Goal: Transaction & Acquisition: Purchase product/service

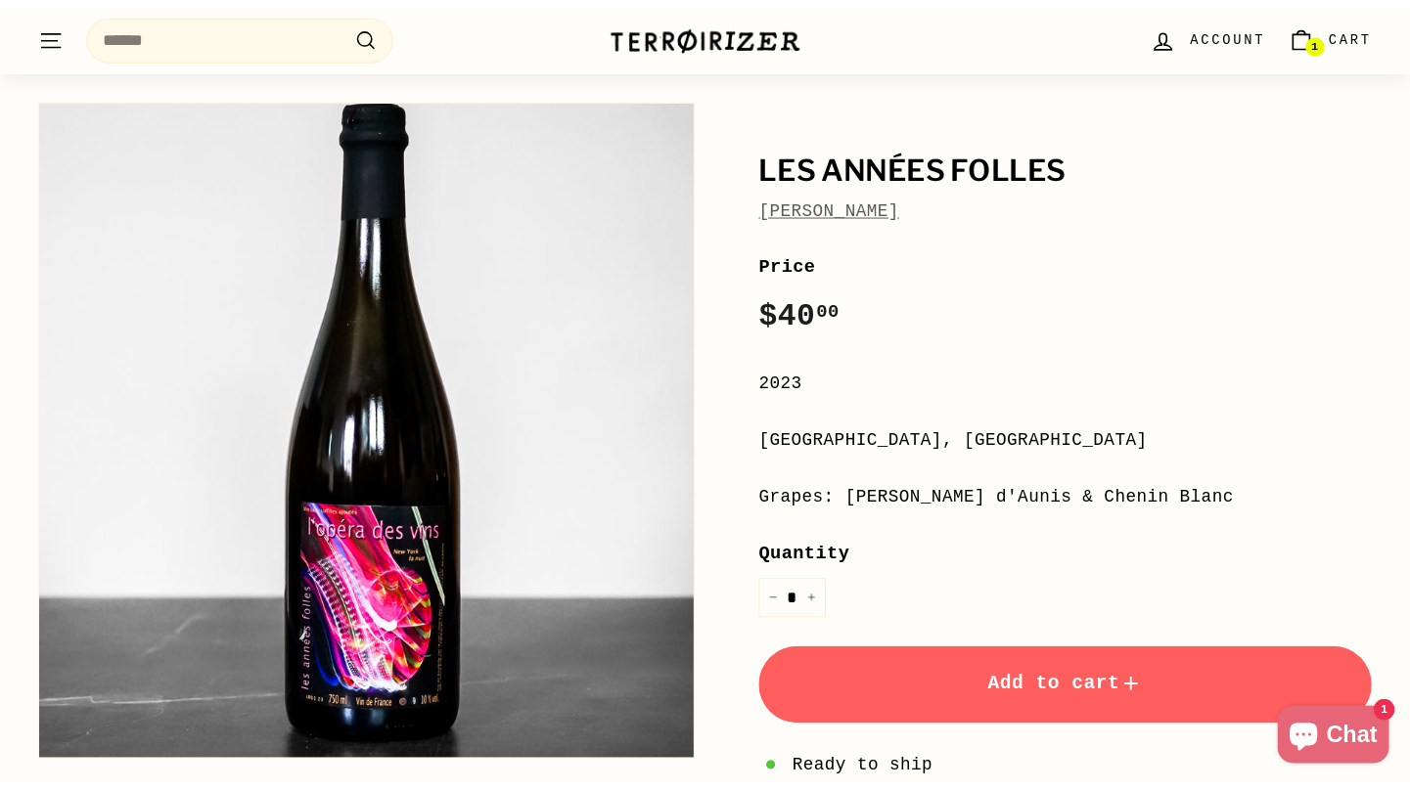
scroll to position [25, 0]
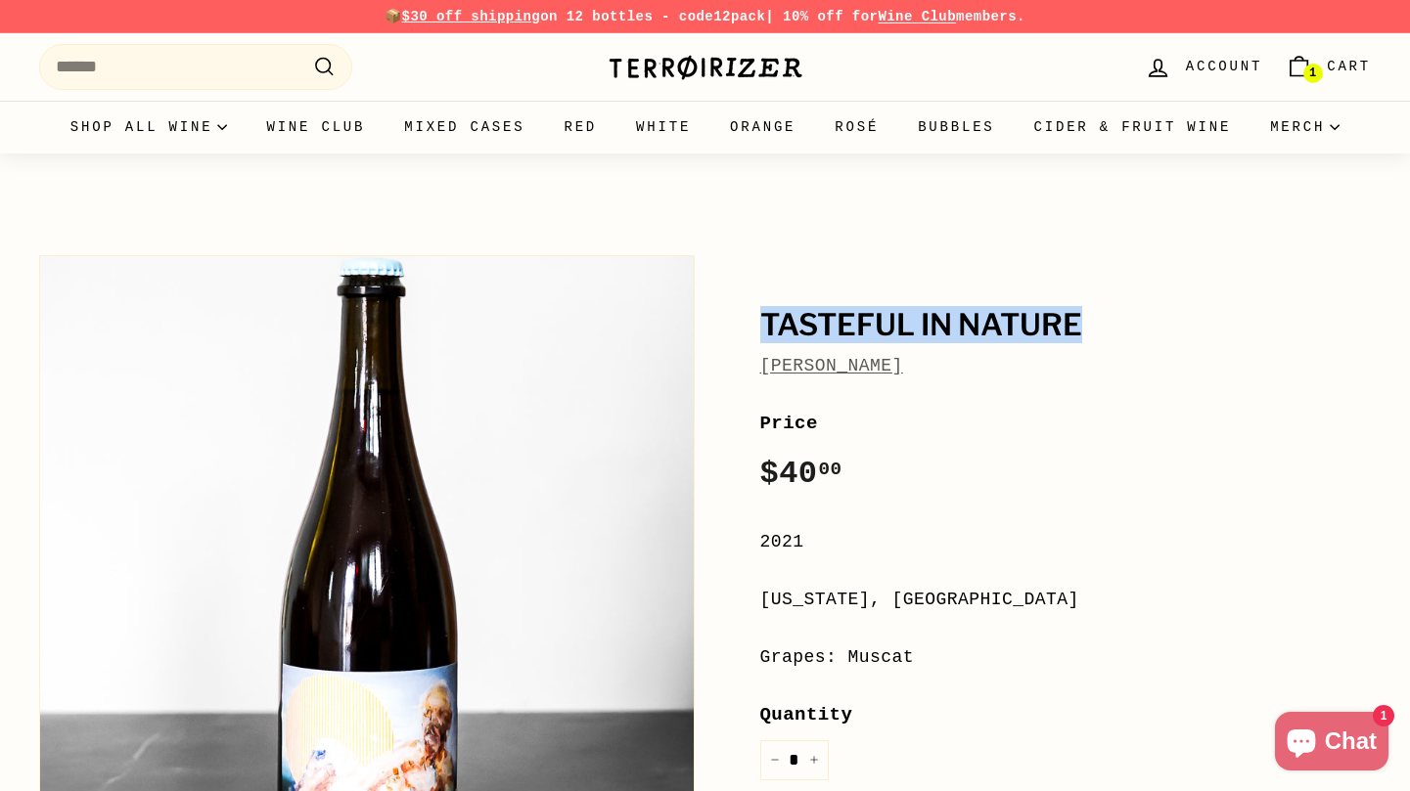
drag, startPoint x: 1094, startPoint y: 329, endPoint x: 720, endPoint y: 334, distance: 373.7
click at [720, 334] on div "Tasteful in Nature [PERSON_NAME] Price Regular price $40 00 $40.00 / 2021 [US_S…" at bounding box center [1043, 687] width 655 height 882
copy h1 "Tasteful in Nature"
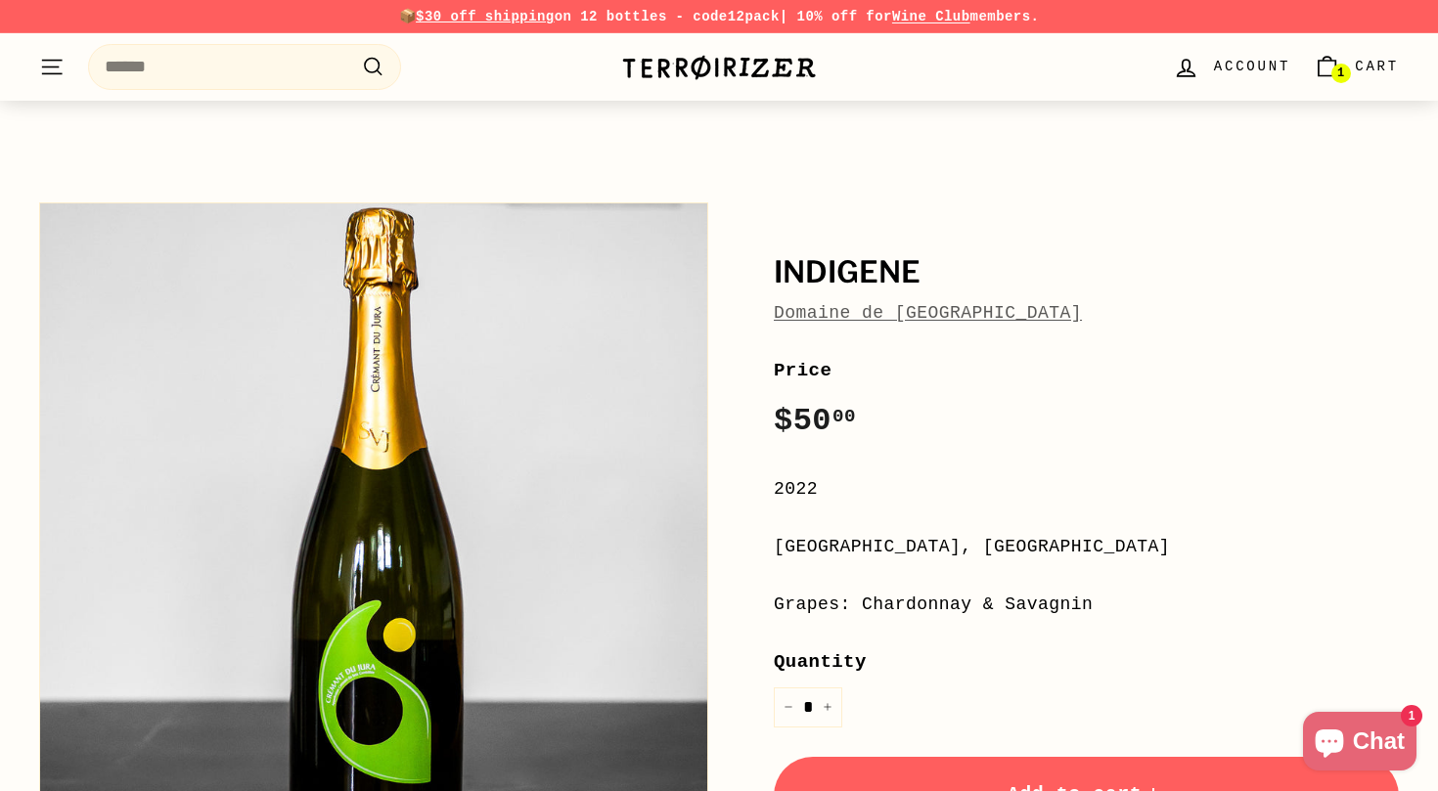
scroll to position [226, 0]
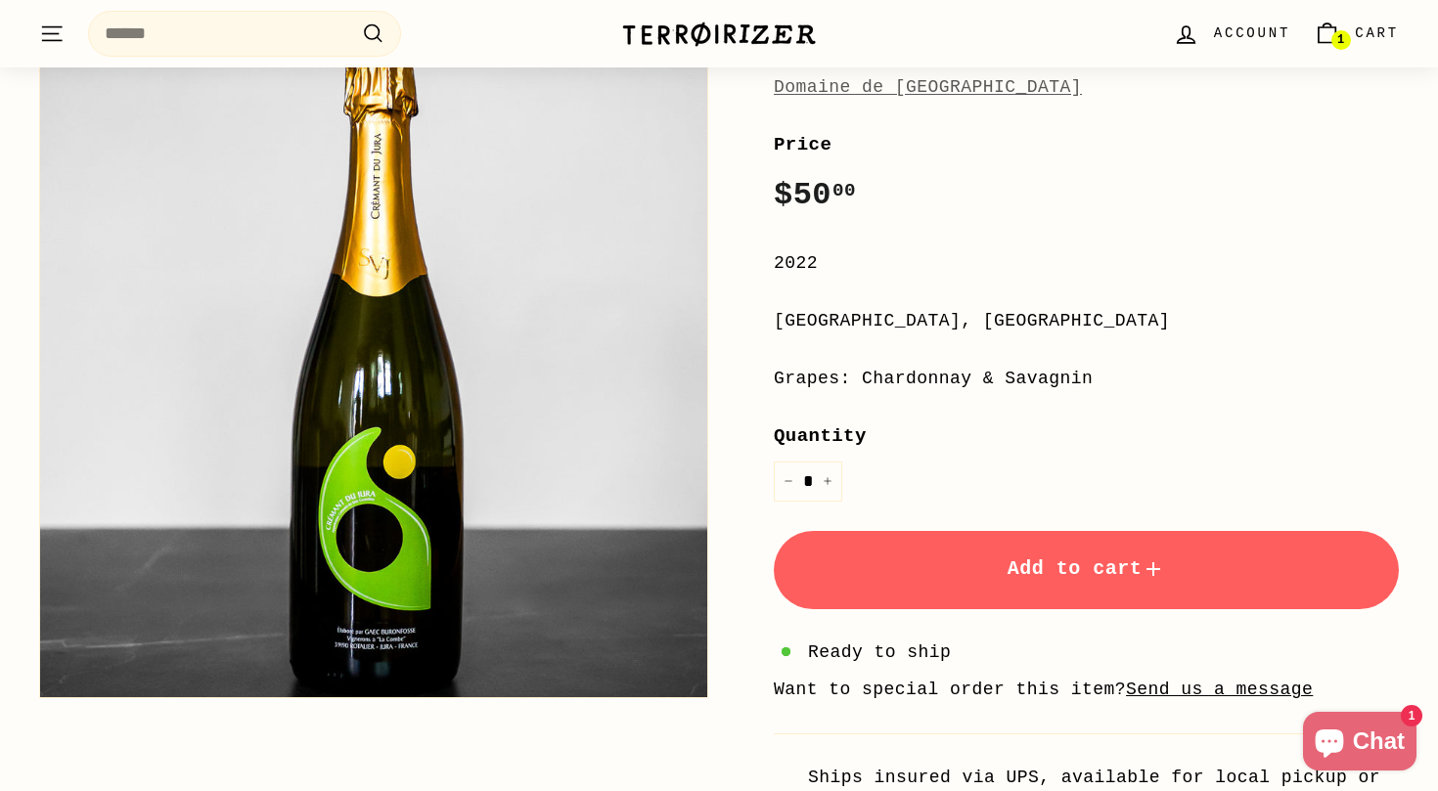
click at [1079, 550] on button "Add to cart" at bounding box center [1086, 570] width 625 height 78
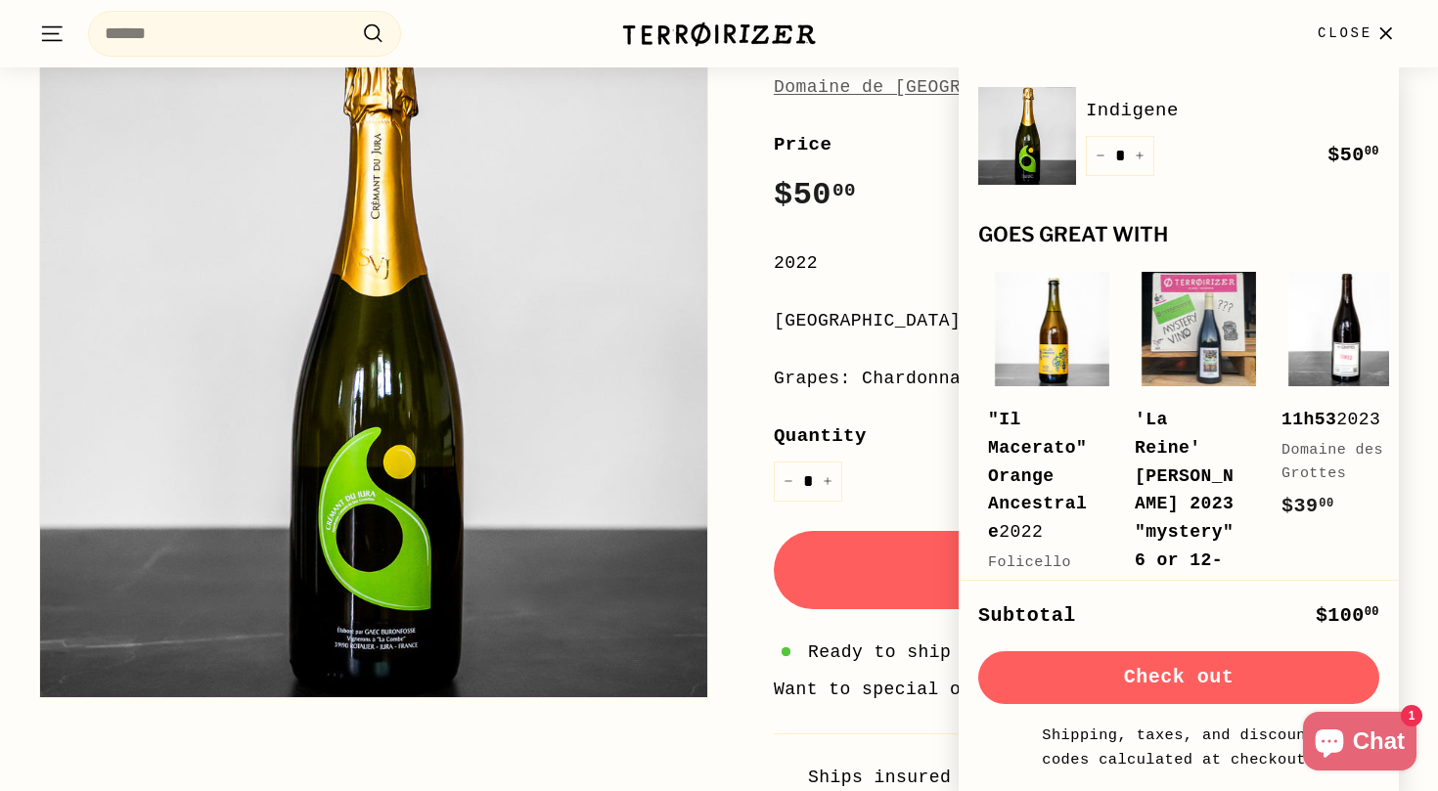
click at [1186, 689] on button "Check out" at bounding box center [1178, 677] width 401 height 53
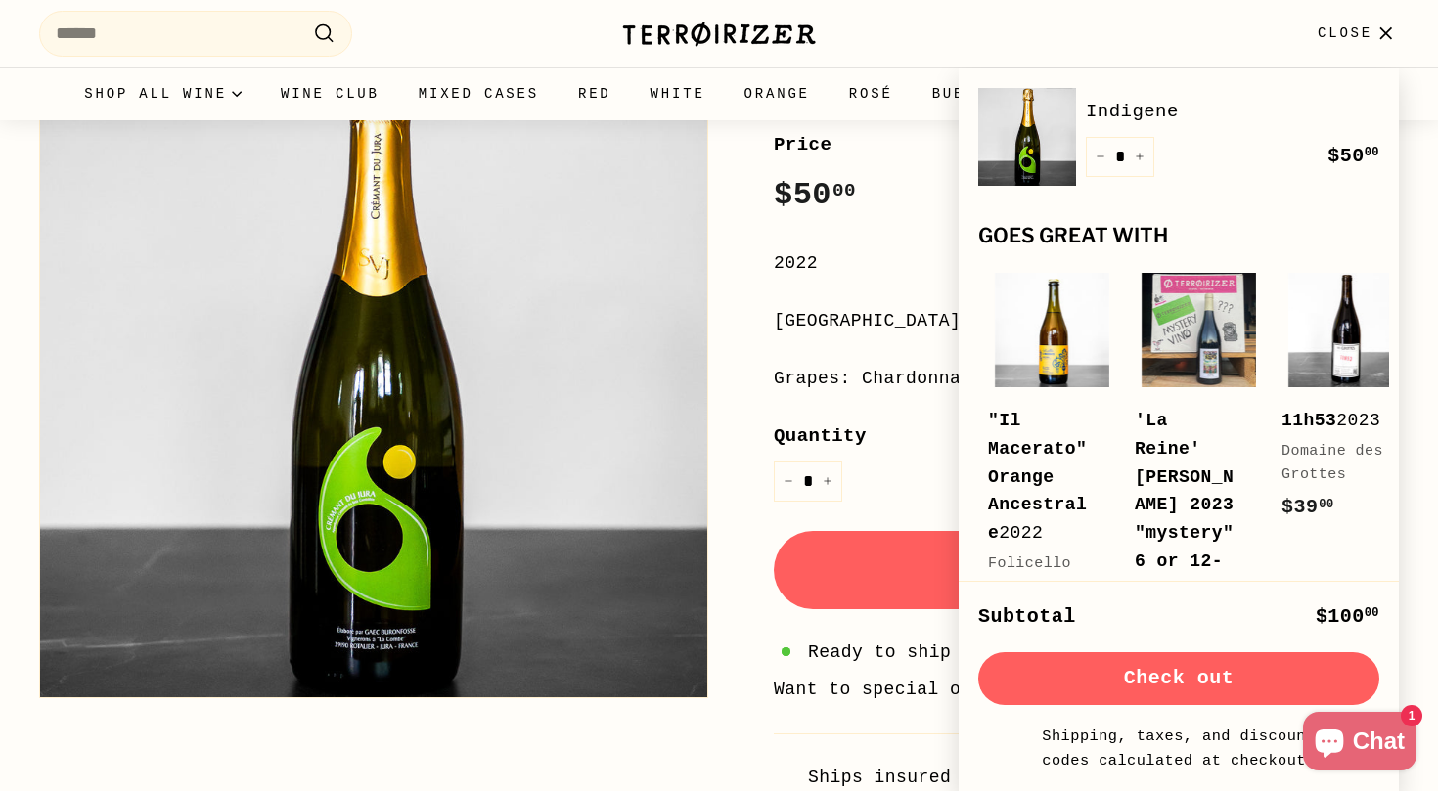
scroll to position [0, 0]
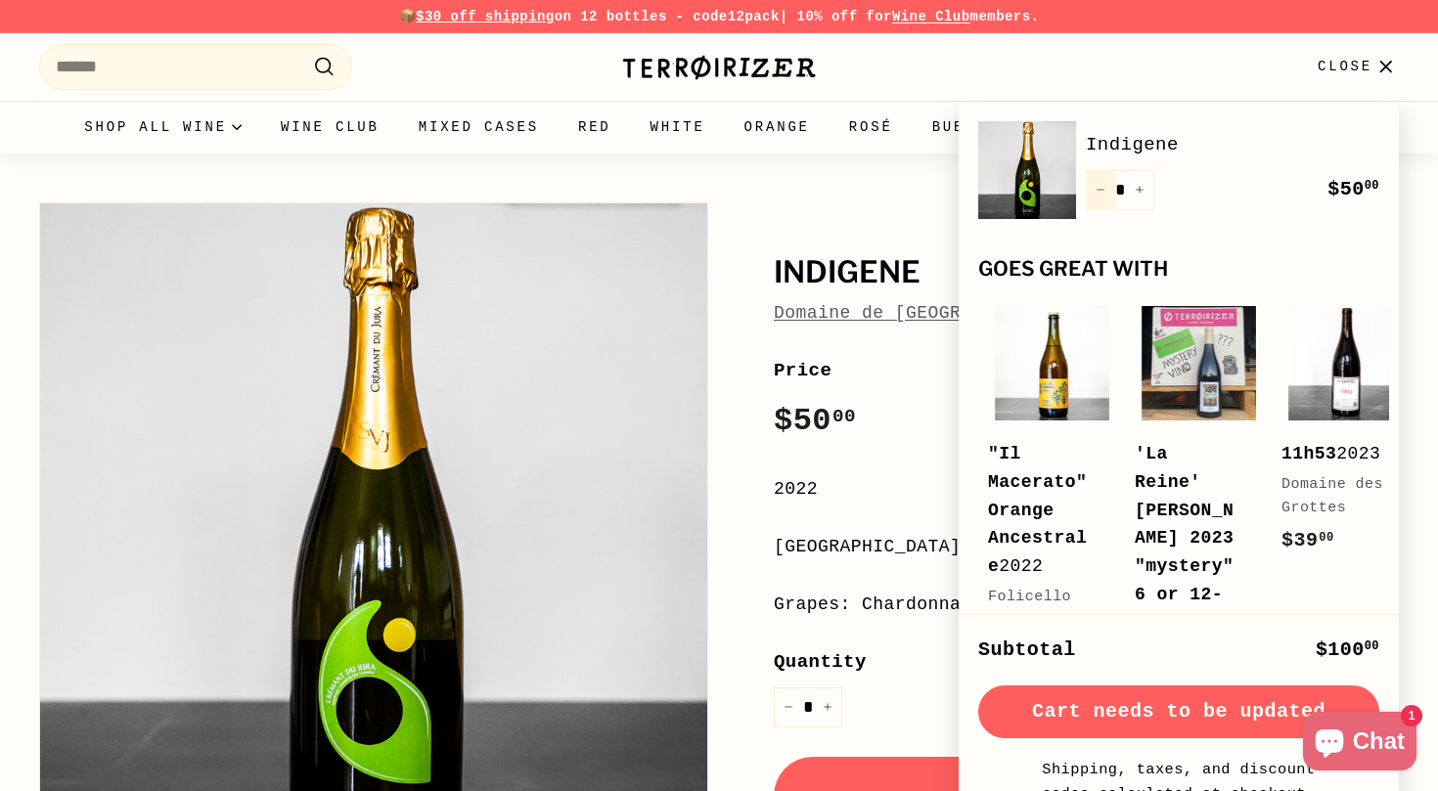
click at [1101, 186] on icon "Reduce item quantity by one" at bounding box center [1101, 190] width 10 height 10
type input "*"
click at [1185, 701] on button "Check out" at bounding box center [1178, 712] width 401 height 53
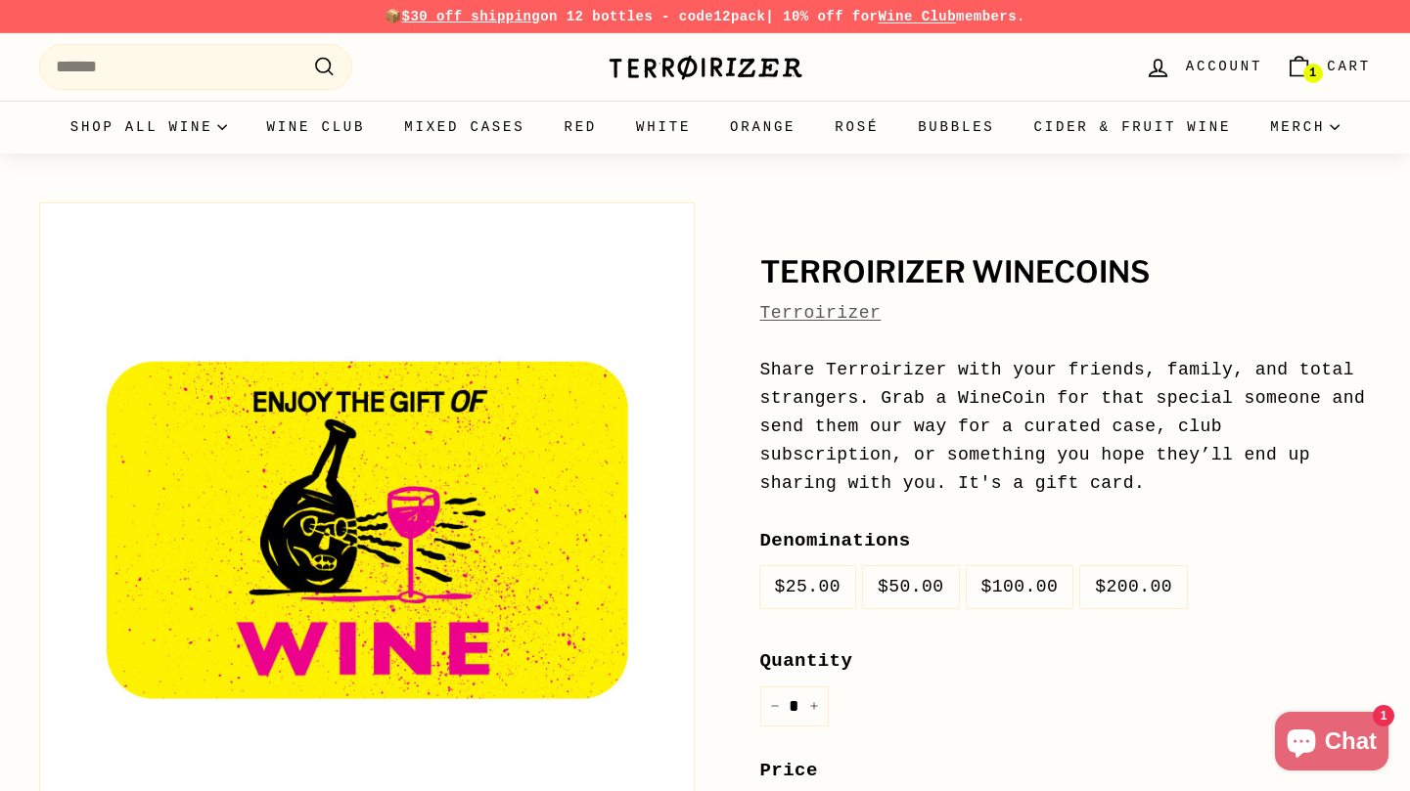
click at [1345, 84] on link "1 Cart" at bounding box center [1328, 67] width 109 height 58
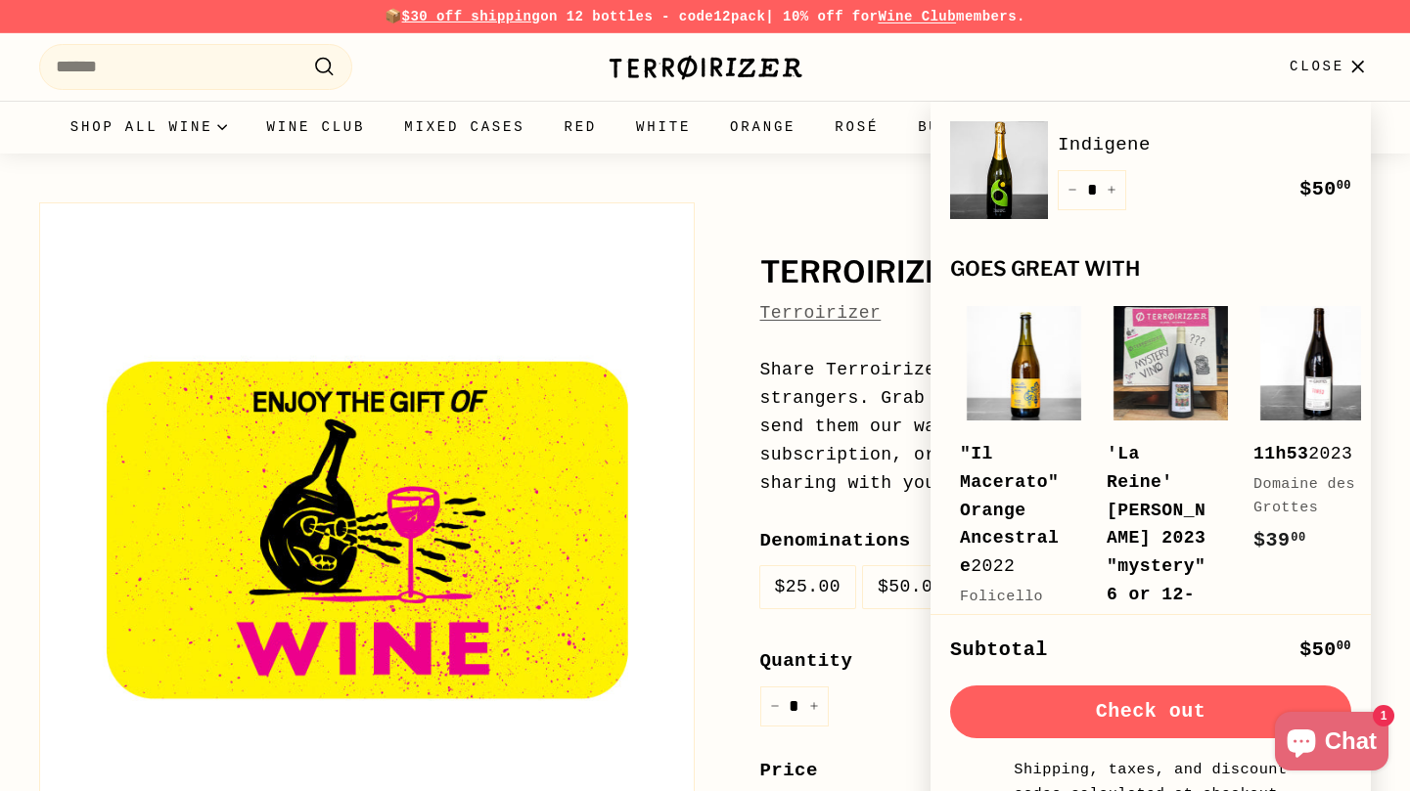
click at [1171, 713] on button "Check out" at bounding box center [1150, 712] width 401 height 53
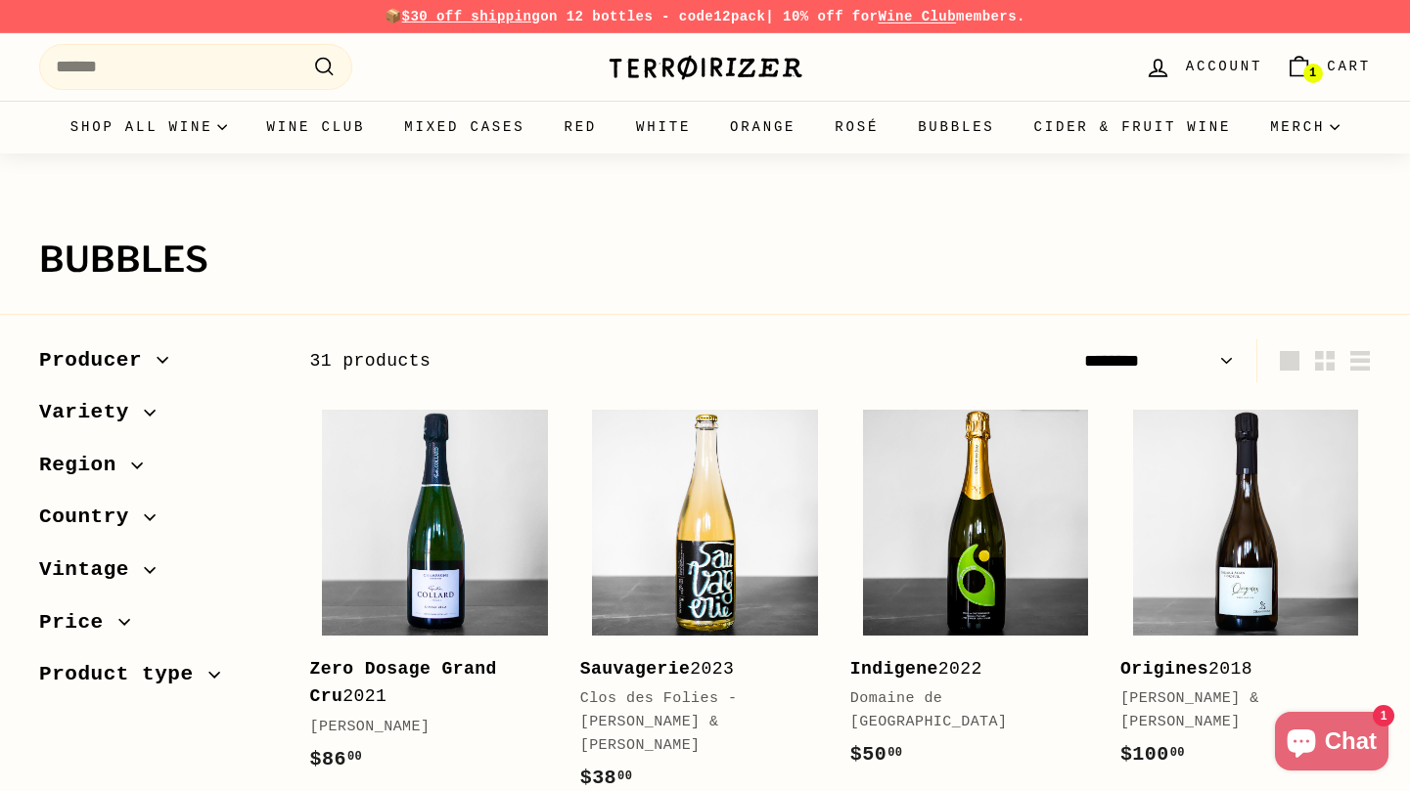
select select "******"
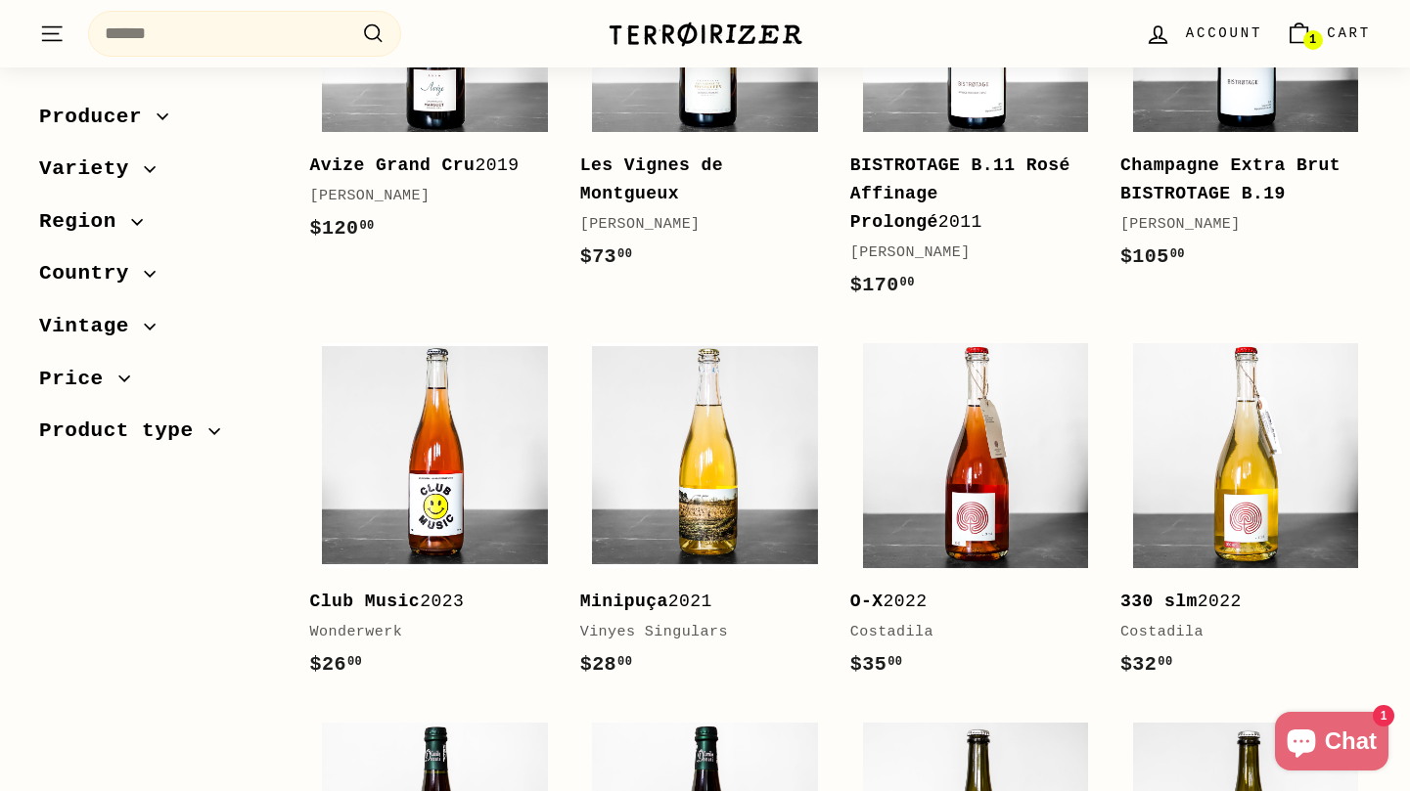
scroll to position [1475, 0]
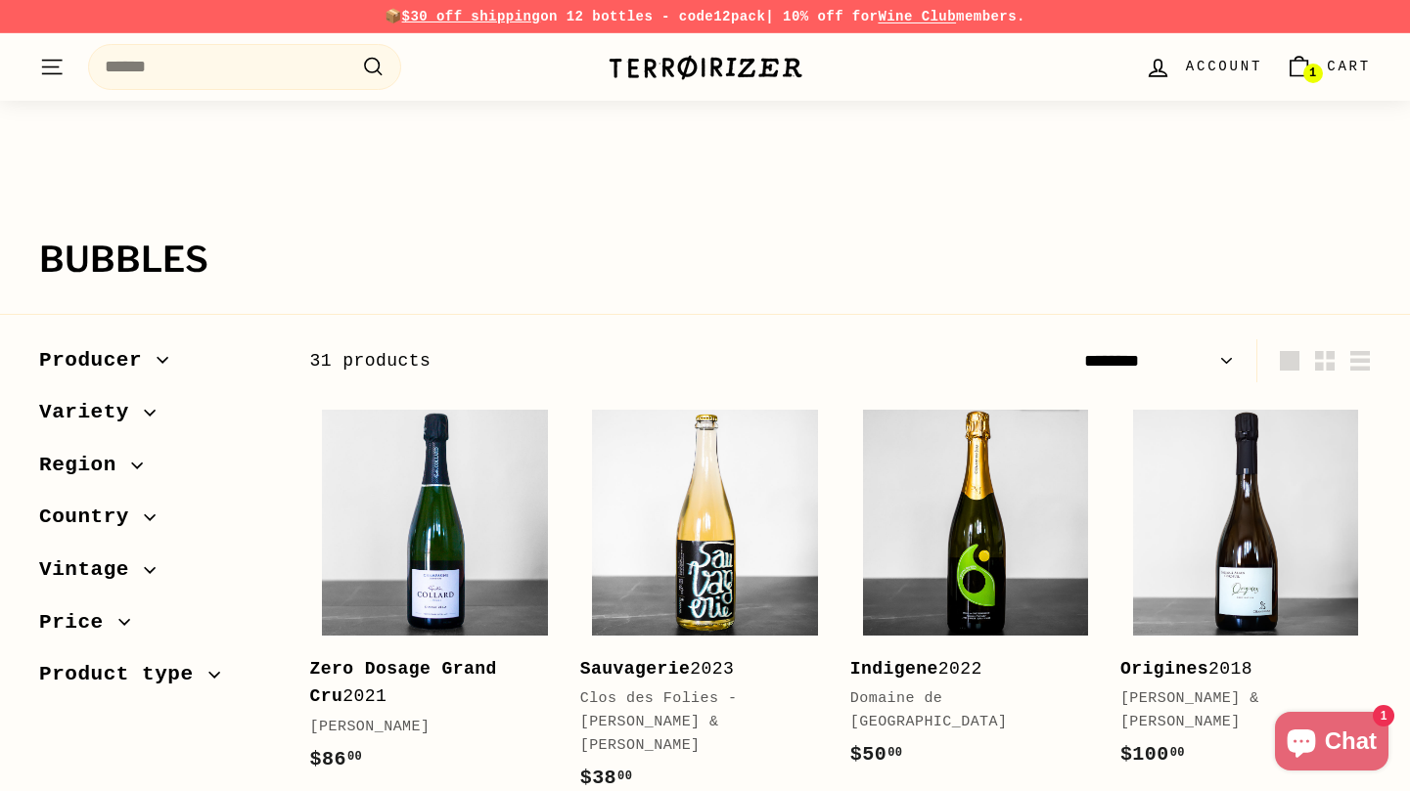
select select "******"
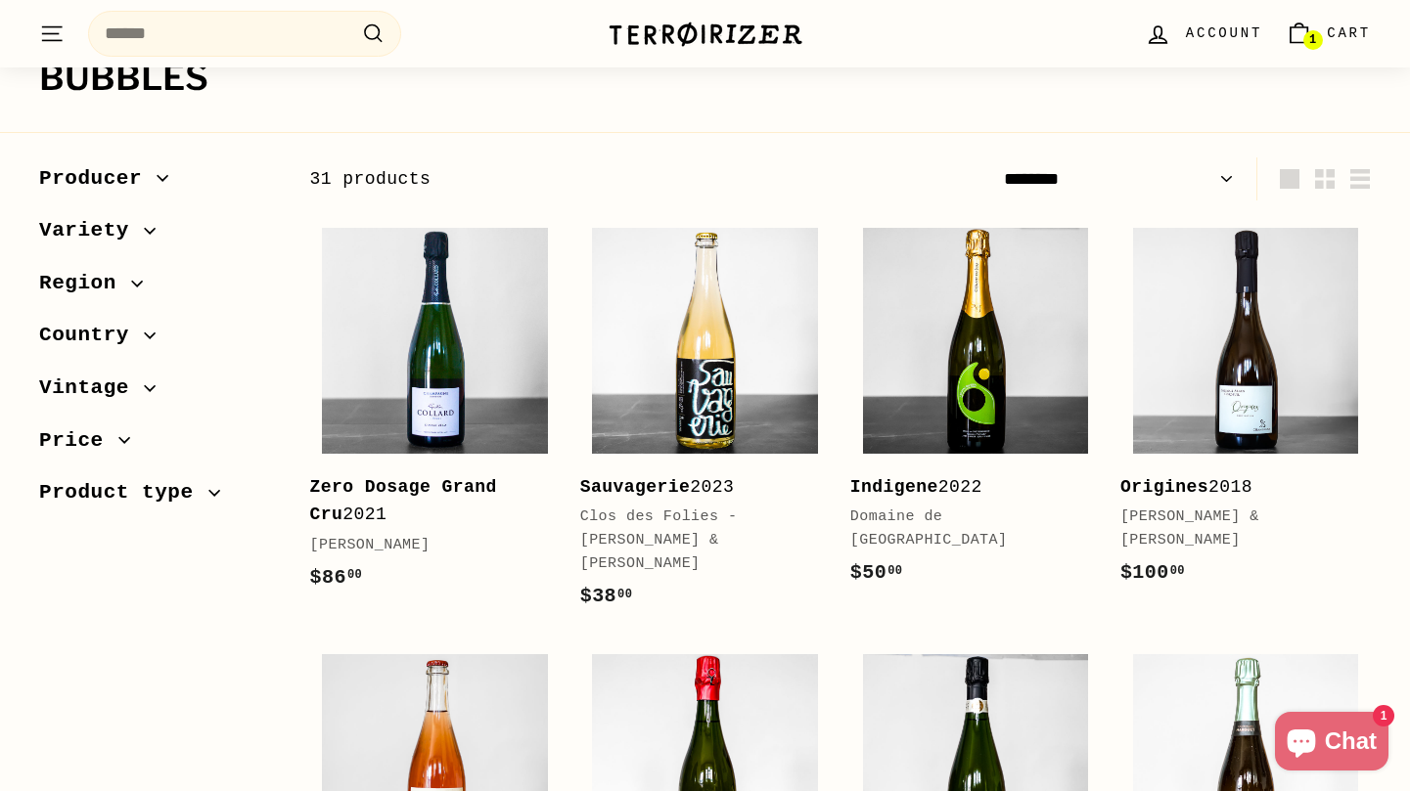
scroll to position [182, 0]
